Goal: Transaction & Acquisition: Purchase product/service

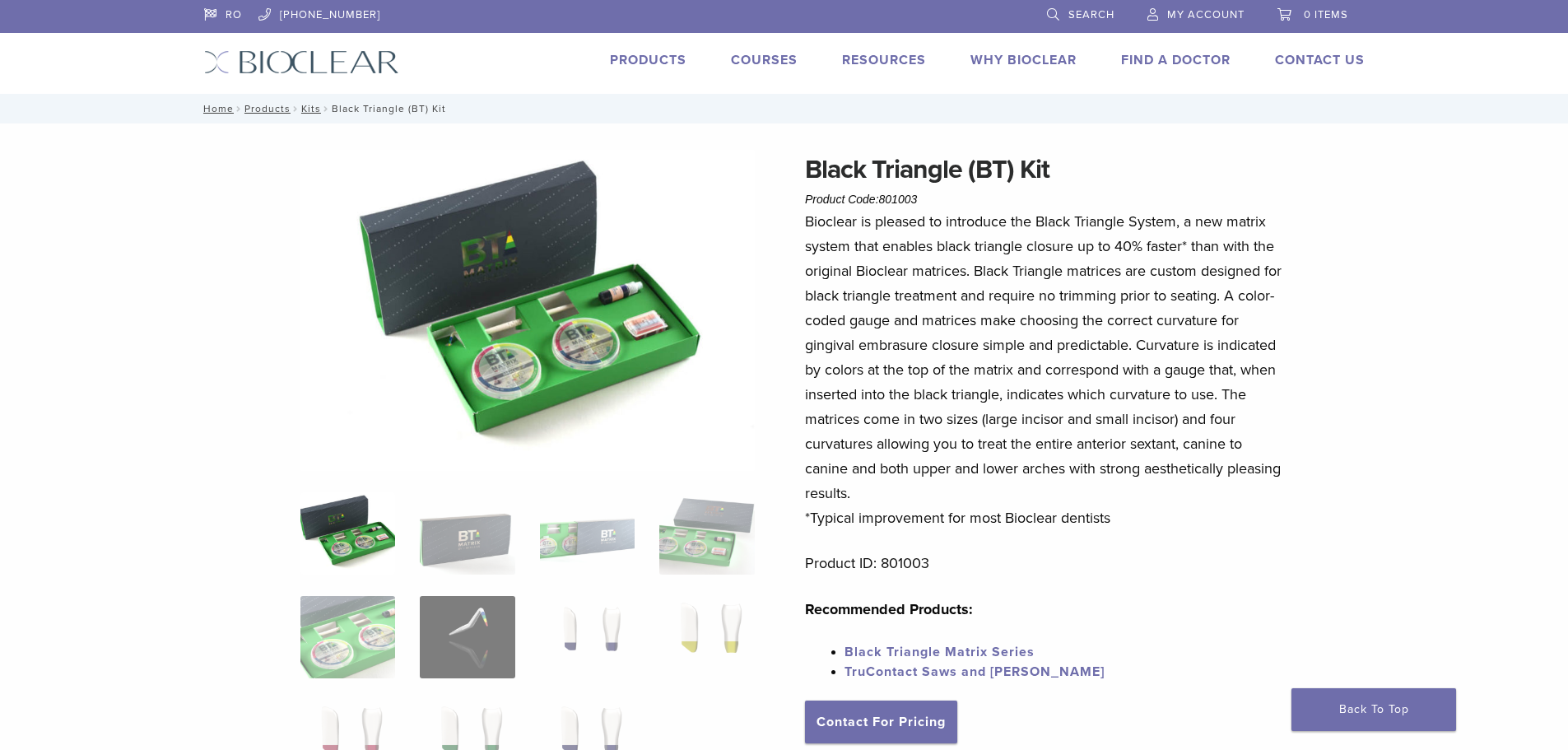
click at [650, 59] on link "Products" at bounding box center [648, 60] width 77 height 17
click at [1084, 11] on span "Search" at bounding box center [1091, 14] width 46 height 13
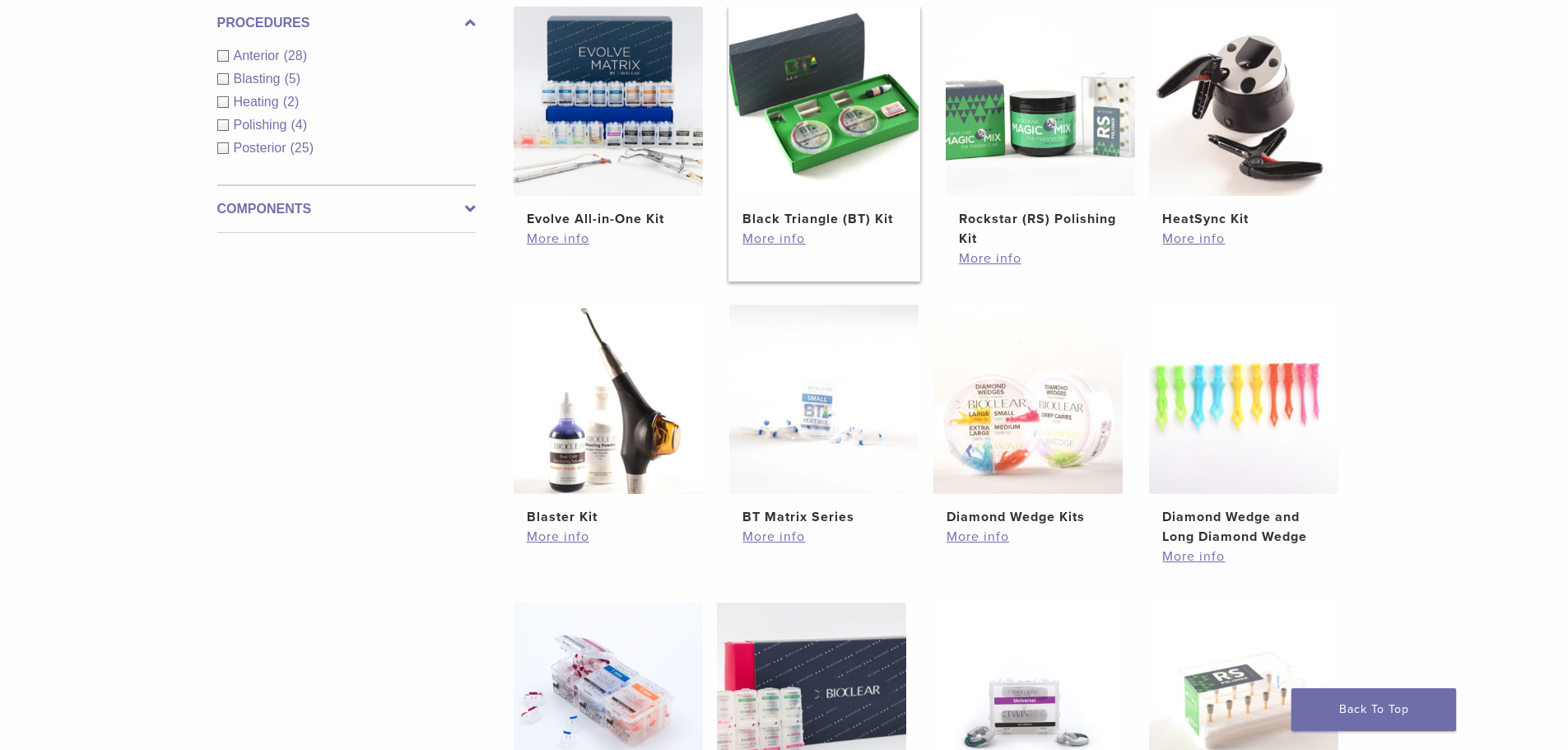
scroll to position [658, 0]
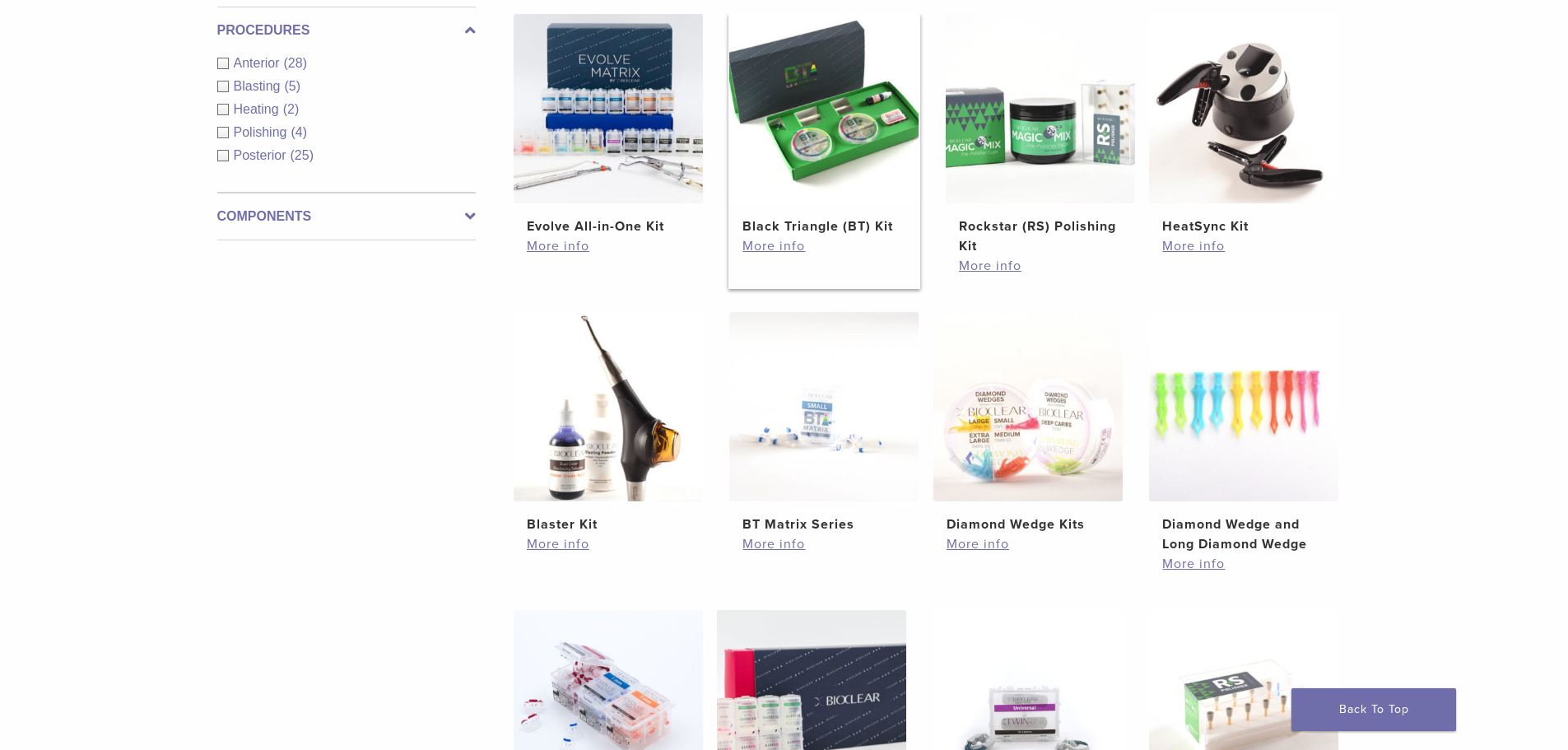
click at [843, 209] on link "Black Triangle (BT) Kit $ 470.40" at bounding box center [824, 125] width 192 height 222
